Goal: Task Accomplishment & Management: Complete application form

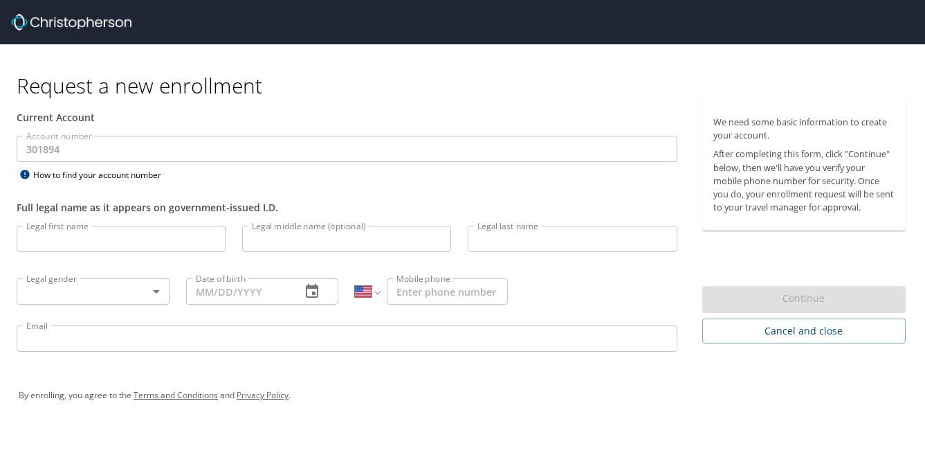
select select "US"
click at [156, 239] on input "Legal first name" at bounding box center [121, 239] width 209 height 26
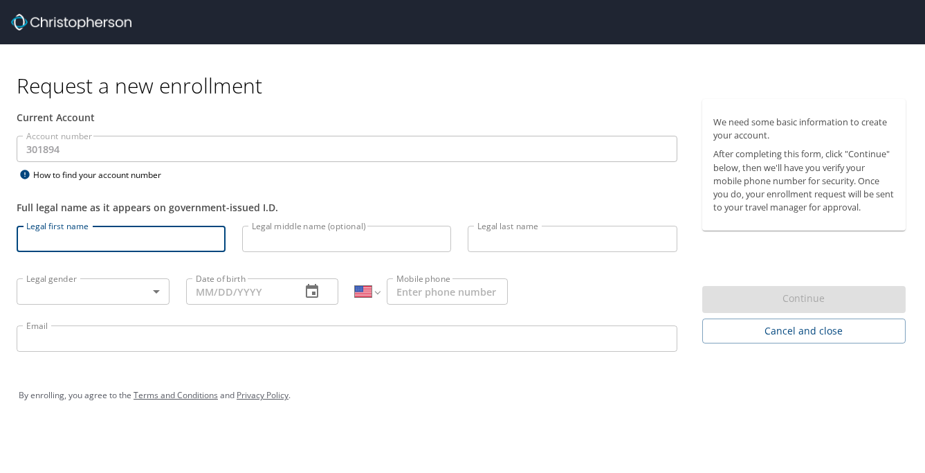
type input "[PERSON_NAME]"
type input "Oldham"
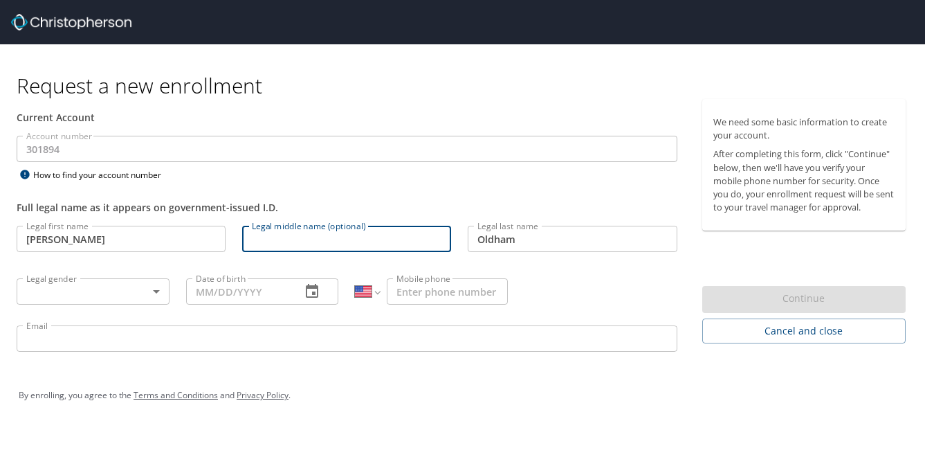
click at [309, 237] on input "Legal middle name (optional)" at bounding box center [346, 239] width 209 height 26
type input "[PERSON_NAME]"
click at [120, 297] on body "Request a new enrollment Current Account Account number 301894 Account number H…" at bounding box center [462, 236] width 925 height 473
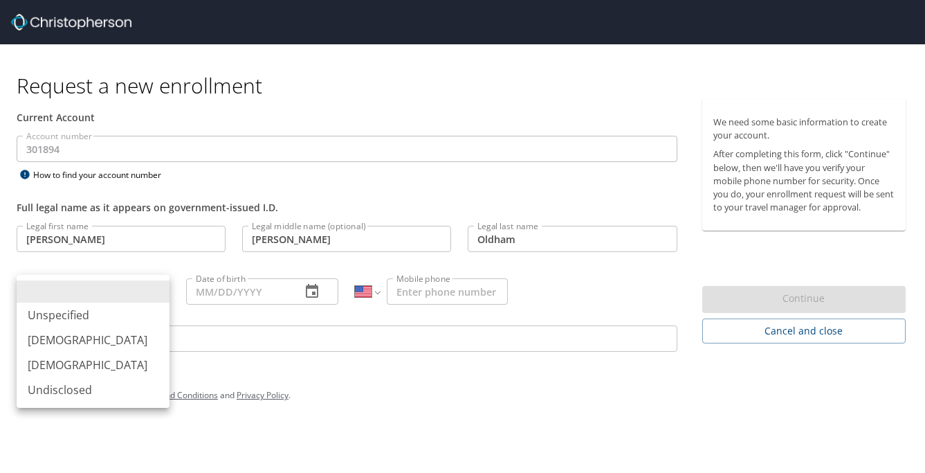
click at [113, 363] on li "[DEMOGRAPHIC_DATA]" at bounding box center [93, 364] width 153 height 25
type input "[DEMOGRAPHIC_DATA]"
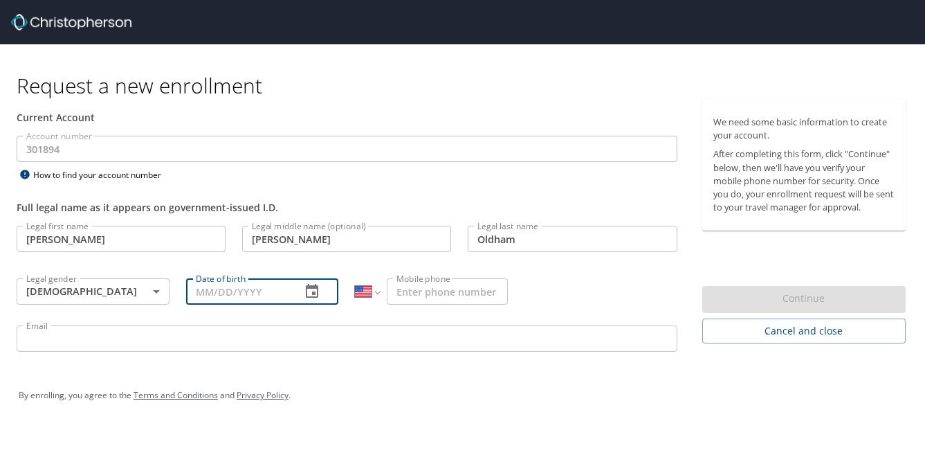
click at [257, 287] on input "Date of birth" at bounding box center [238, 291] width 105 height 26
type input "[DATE]"
click at [455, 293] on input "Mobile phone" at bounding box center [447, 291] width 121 height 26
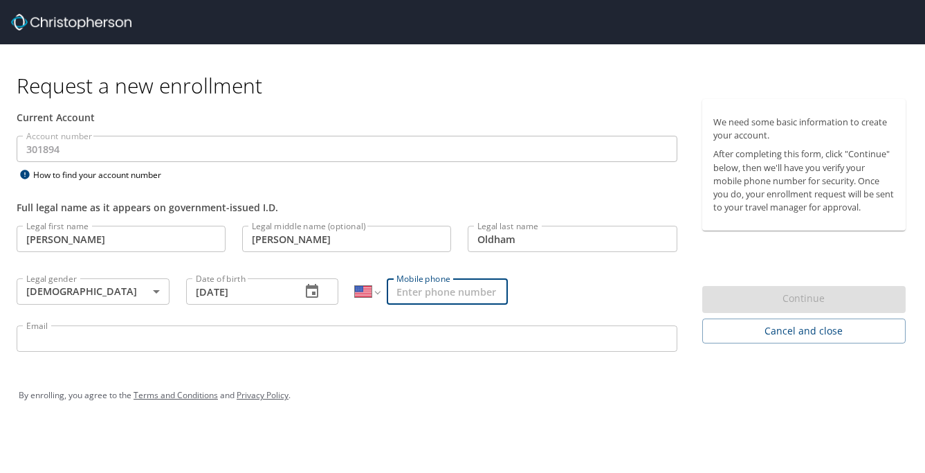
type input "[PHONE_NUMBER]"
type input "[EMAIL_ADDRESS][DOMAIN_NAME]"
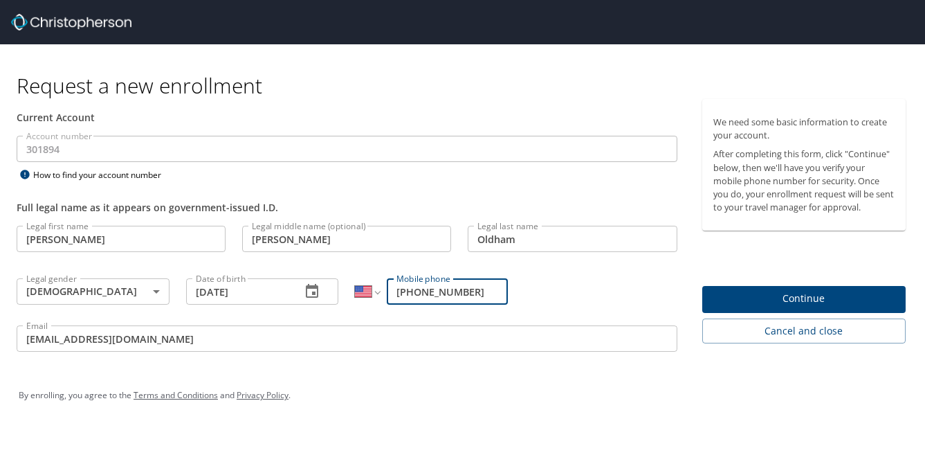
click at [723, 307] on button "Continue" at bounding box center [804, 299] width 203 height 27
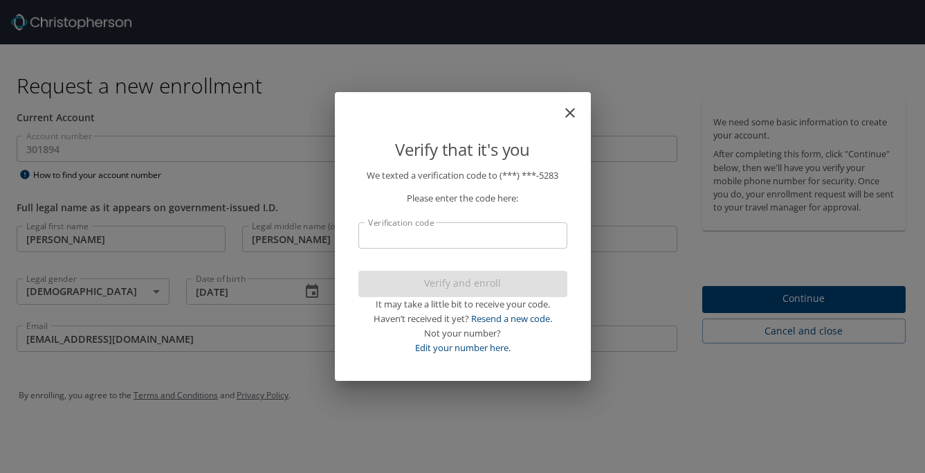
click at [434, 233] on input "Verification code" at bounding box center [463, 235] width 209 height 26
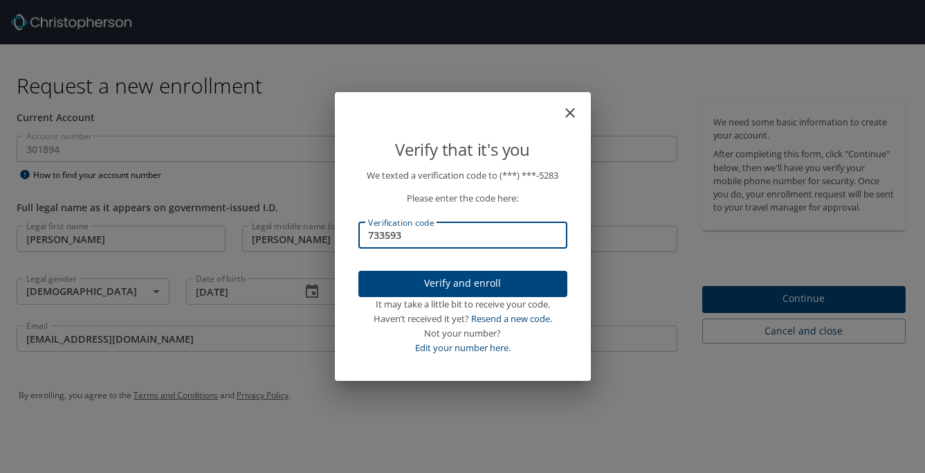
type input "733593"
click at [448, 287] on span "Verify and enroll" at bounding box center [463, 283] width 187 height 17
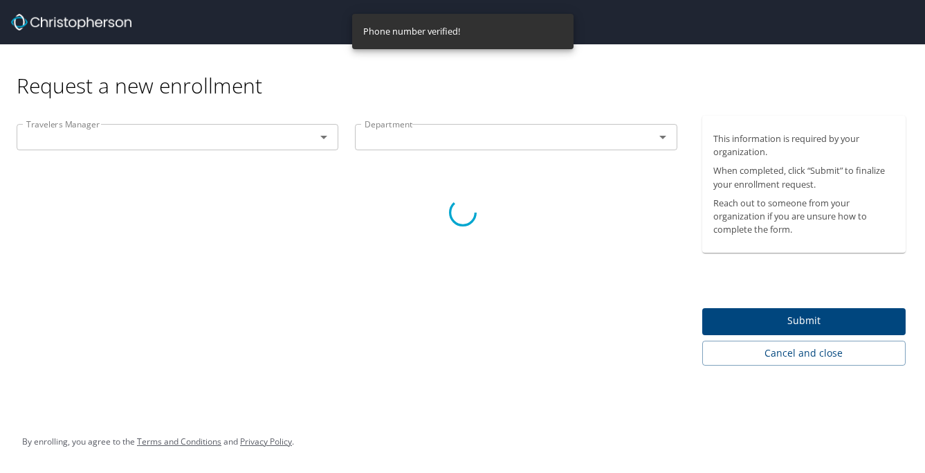
click at [152, 123] on div at bounding box center [462, 213] width 925 height 520
click at [172, 144] on div at bounding box center [462, 213] width 925 height 520
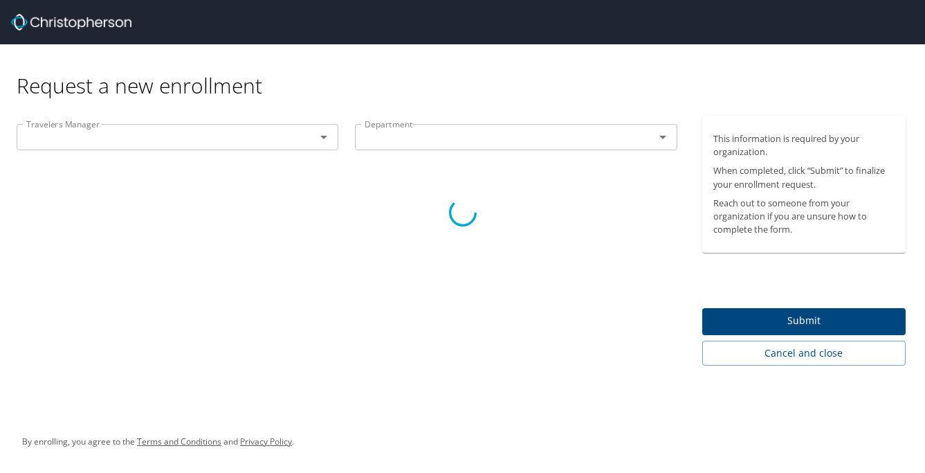
click at [322, 136] on div at bounding box center [462, 213] width 925 height 520
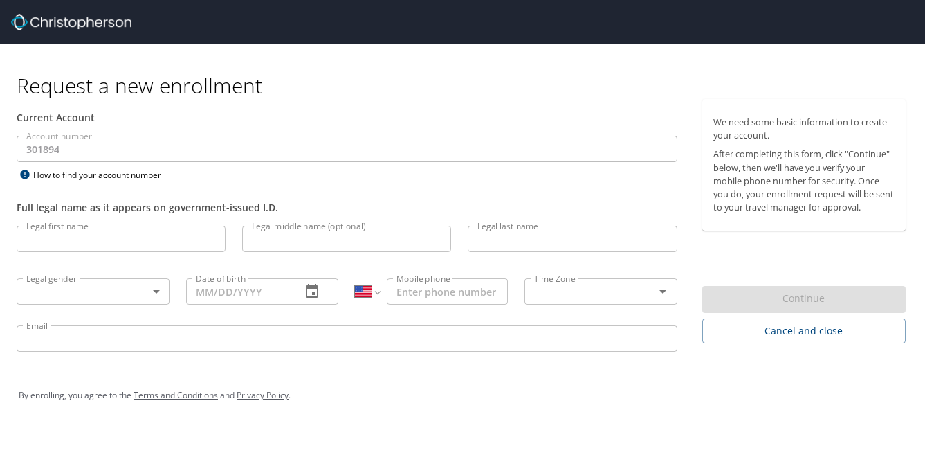
select select "US"
click at [114, 247] on input "Legal first name" at bounding box center [121, 239] width 209 height 26
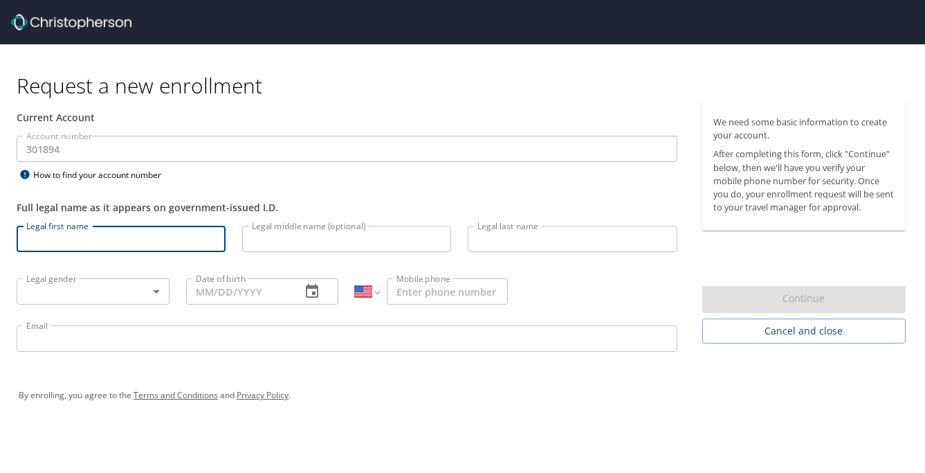
type input "[PERSON_NAME]"
type input "Oldham"
click at [304, 246] on input "Legal middle name (optional)" at bounding box center [346, 239] width 209 height 26
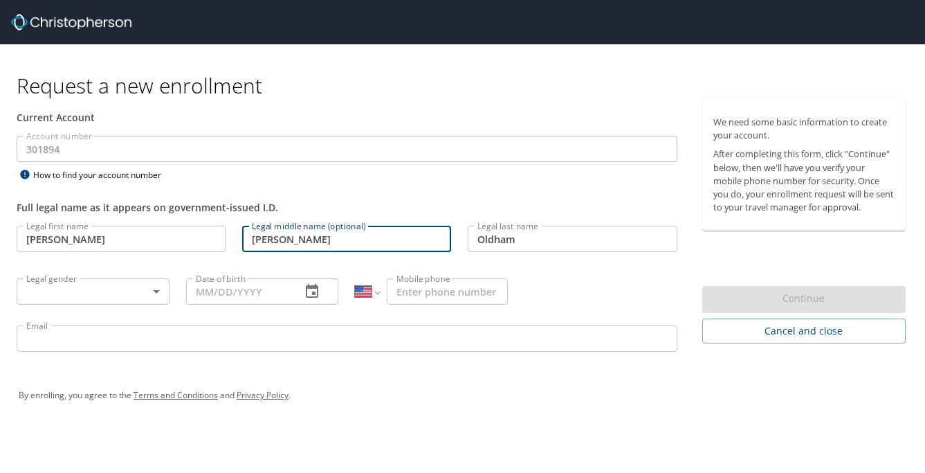
type input "[PERSON_NAME]"
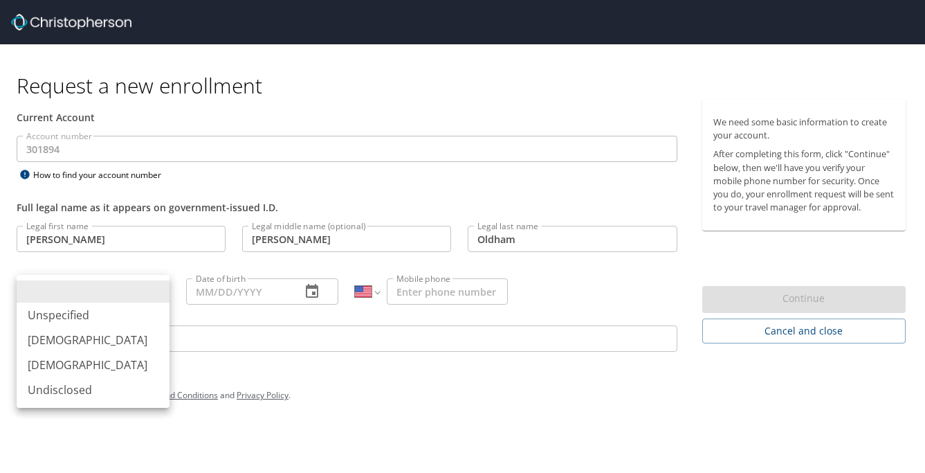
click at [158, 293] on body "Request a new enrollment Current Account Account number 301894 Account number H…" at bounding box center [462, 236] width 925 height 473
click at [130, 368] on li "[DEMOGRAPHIC_DATA]" at bounding box center [93, 364] width 153 height 25
type input "[DEMOGRAPHIC_DATA]"
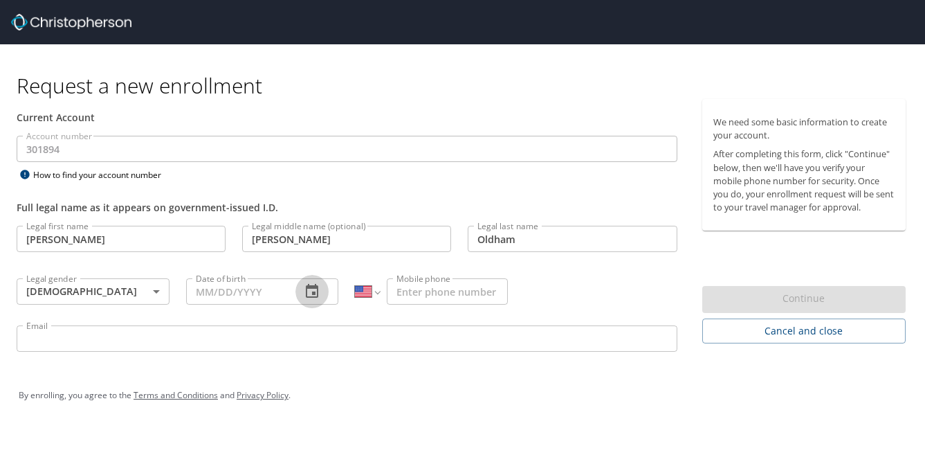
click at [313, 294] on icon "button" at bounding box center [312, 291] width 12 height 14
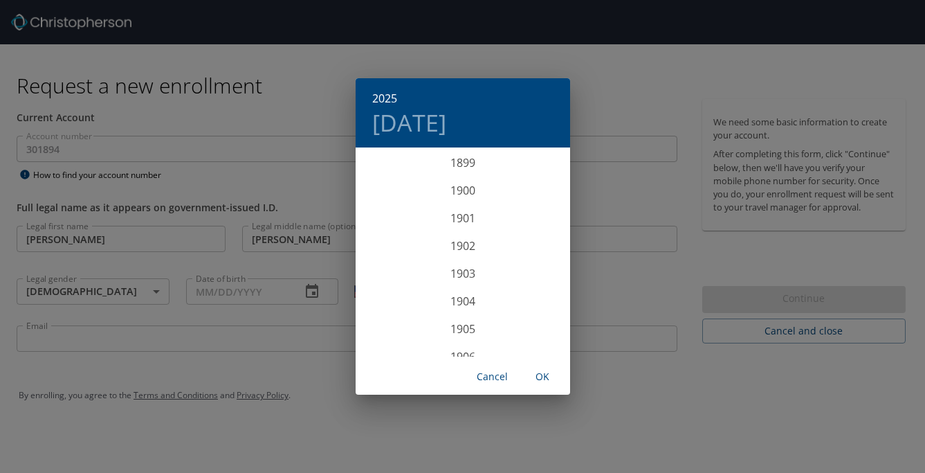
scroll to position [3405, 0]
click at [232, 285] on div "2025 [DATE] 1900 1901 1902 1903 1904 1905 1906 1907 1908 1909 1910 1911 1912 19…" at bounding box center [462, 236] width 925 height 473
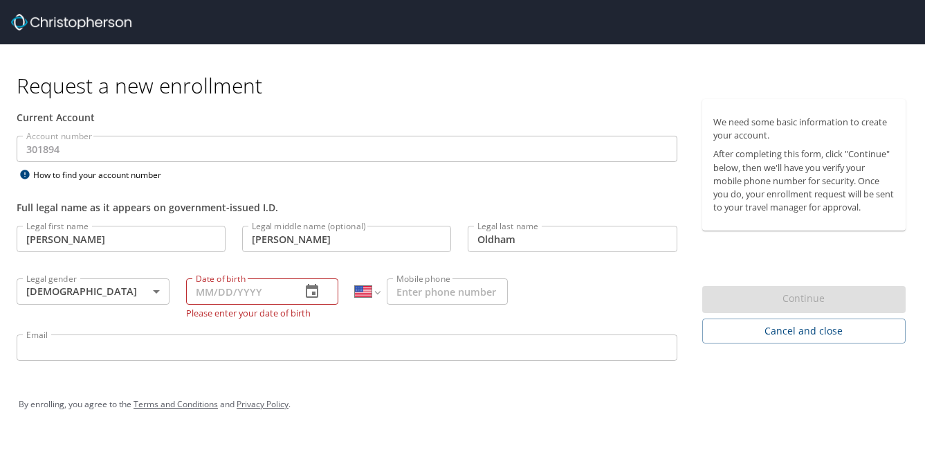
click at [204, 291] on input "Date of birth" at bounding box center [238, 291] width 105 height 26
type input "[DATE]"
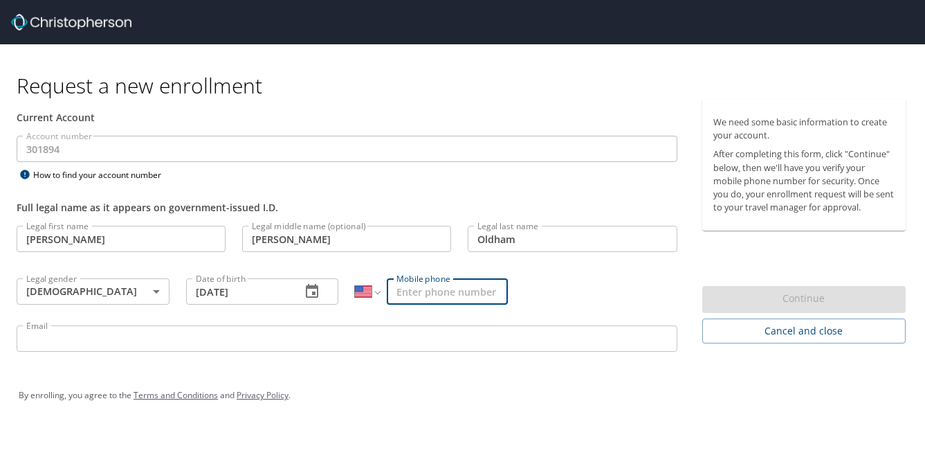
click at [415, 289] on input "Mobile phone" at bounding box center [447, 291] width 121 height 26
type input "[PHONE_NUMBER]"
type input "[EMAIL_ADDRESS][DOMAIN_NAME]"
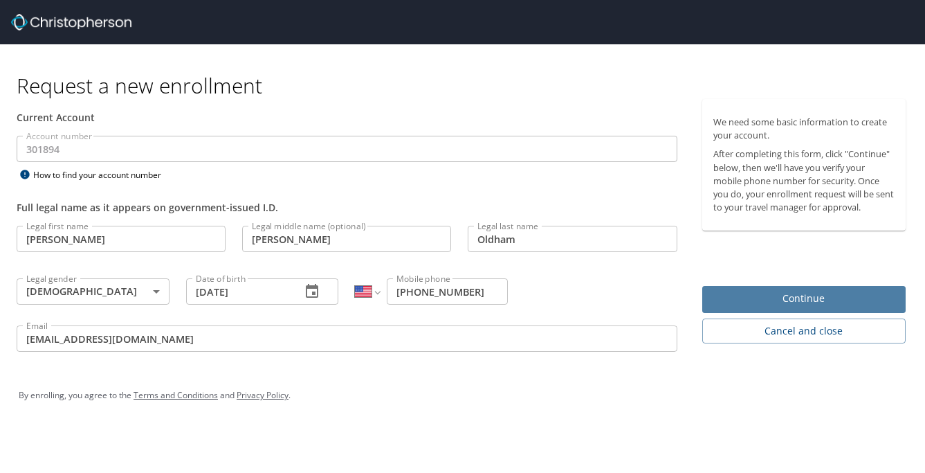
click at [768, 304] on span "Continue" at bounding box center [804, 298] width 181 height 17
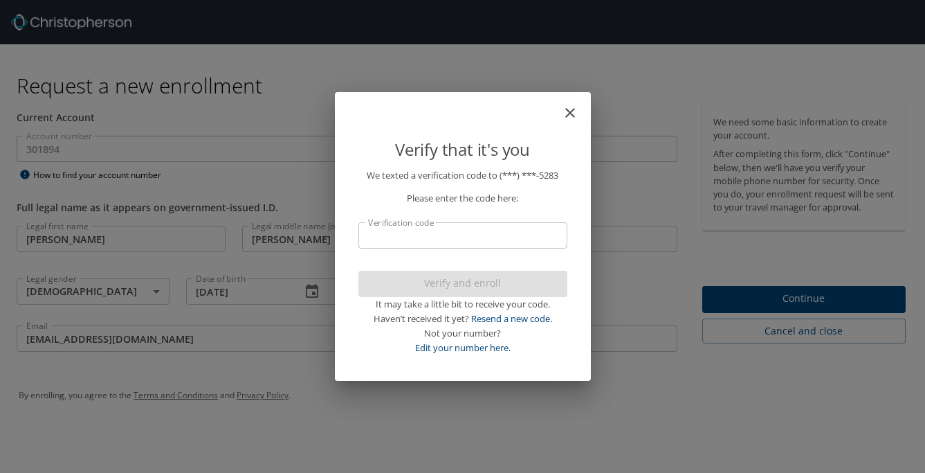
click at [426, 234] on input "Verification code" at bounding box center [463, 235] width 209 height 26
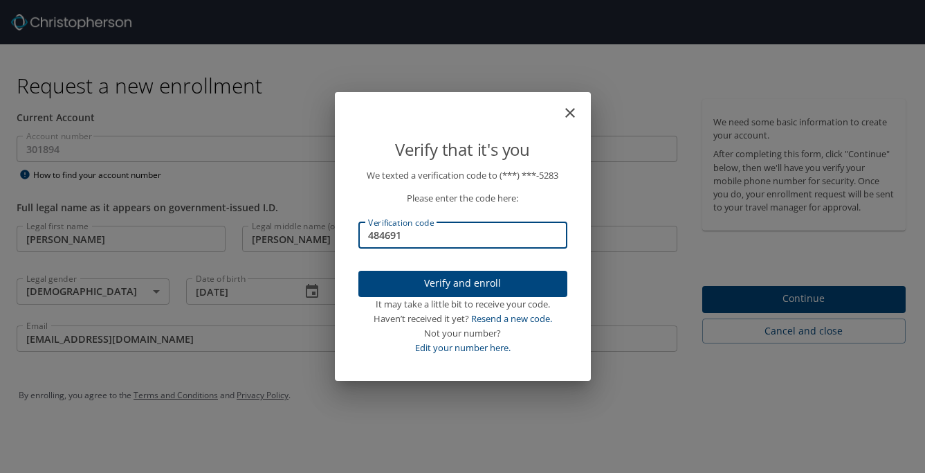
type input "484691"
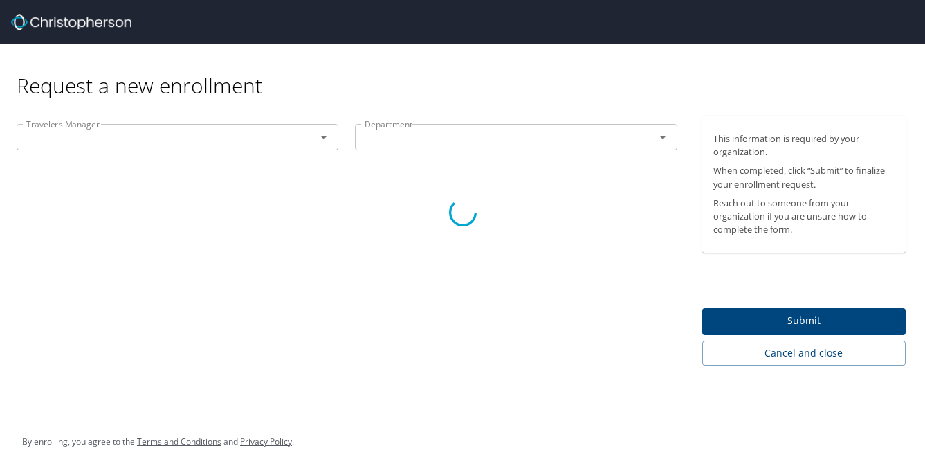
click at [660, 137] on div at bounding box center [462, 213] width 925 height 520
click at [787, 314] on div at bounding box center [462, 213] width 925 height 520
click at [800, 323] on div at bounding box center [462, 213] width 925 height 520
click at [321, 138] on div at bounding box center [462, 213] width 925 height 520
click at [27, 132] on div at bounding box center [462, 213] width 925 height 520
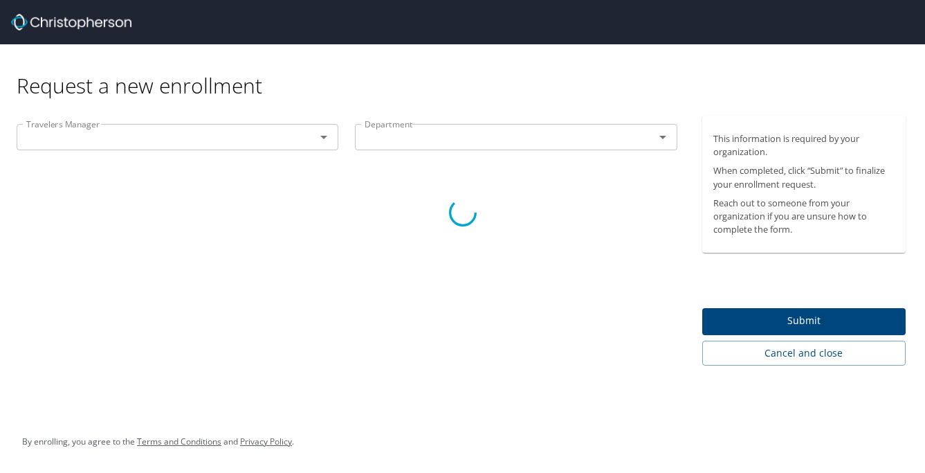
click at [320, 136] on div at bounding box center [462, 213] width 925 height 520
click at [818, 320] on div at bounding box center [462, 213] width 925 height 520
click at [68, 29] on div at bounding box center [462, 213] width 925 height 520
click at [59, 21] on div at bounding box center [462, 213] width 925 height 520
click at [791, 353] on div at bounding box center [462, 213] width 925 height 520
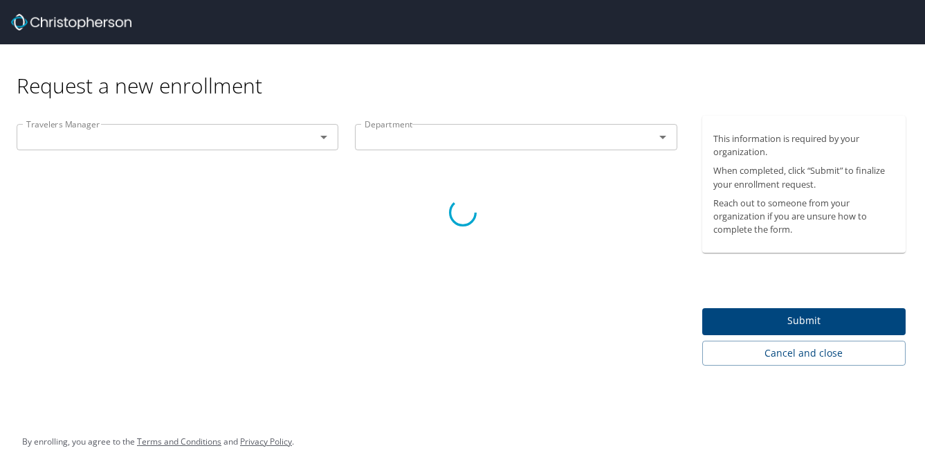
click at [791, 353] on div at bounding box center [462, 213] width 925 height 520
